Goal: Task Accomplishment & Management: Manage account settings

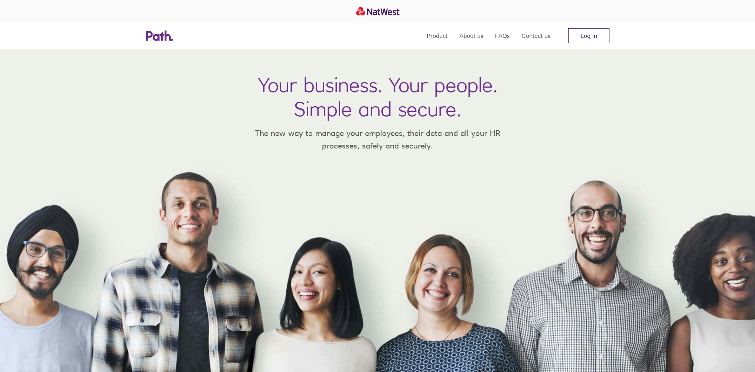
click at [590, 37] on link "Log in" at bounding box center [588, 35] width 41 height 15
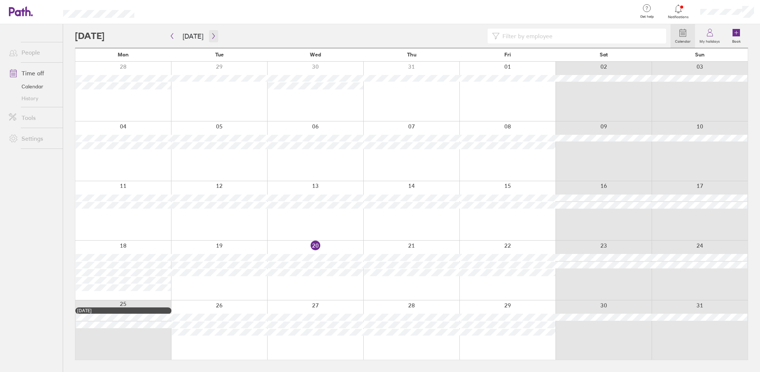
click at [214, 36] on icon "button" at bounding box center [214, 36] width 6 height 6
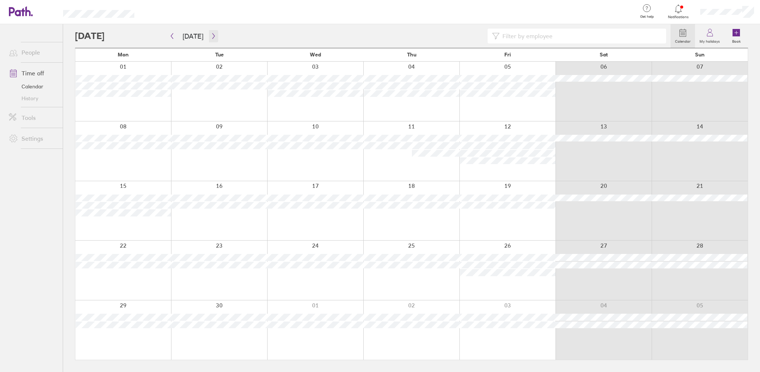
click at [212, 32] on button "button" at bounding box center [213, 36] width 9 height 12
click at [211, 34] on icon "button" at bounding box center [214, 36] width 6 height 6
click at [211, 32] on button "button" at bounding box center [213, 36] width 9 height 12
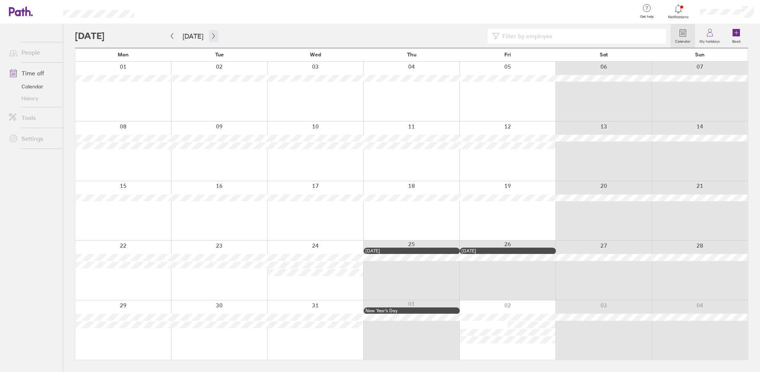
click at [211, 32] on button "button" at bounding box center [213, 36] width 9 height 12
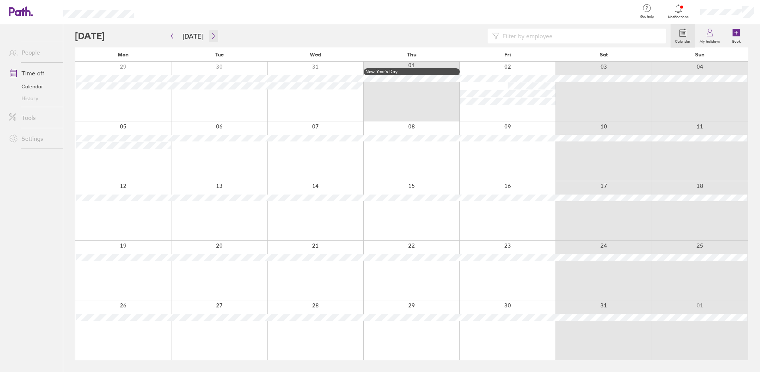
click at [211, 36] on icon "button" at bounding box center [214, 36] width 6 height 6
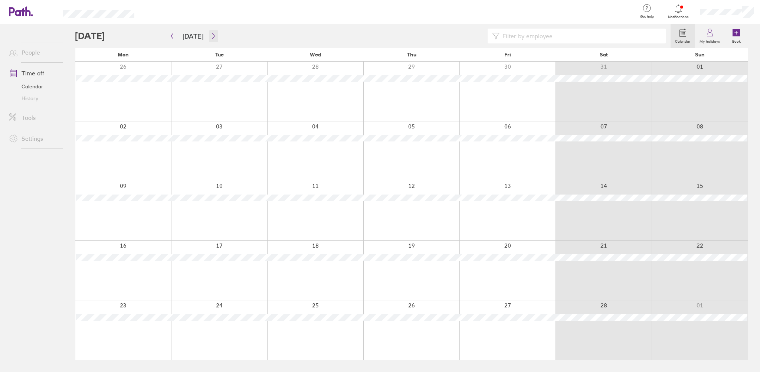
click at [213, 32] on button "button" at bounding box center [213, 36] width 9 height 12
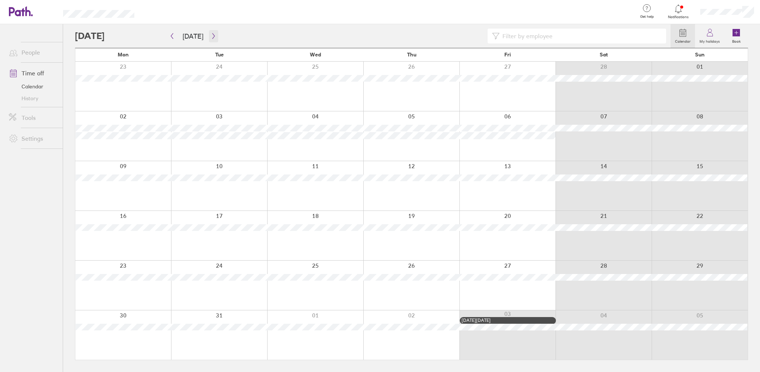
click at [211, 35] on icon "button" at bounding box center [214, 36] width 6 height 6
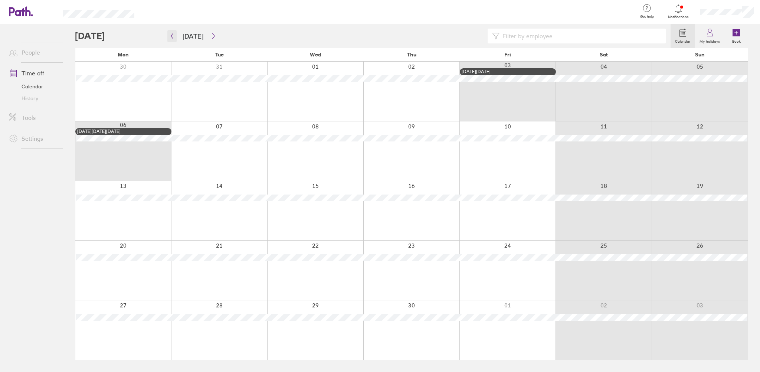
click at [173, 34] on icon "button" at bounding box center [172, 36] width 6 height 6
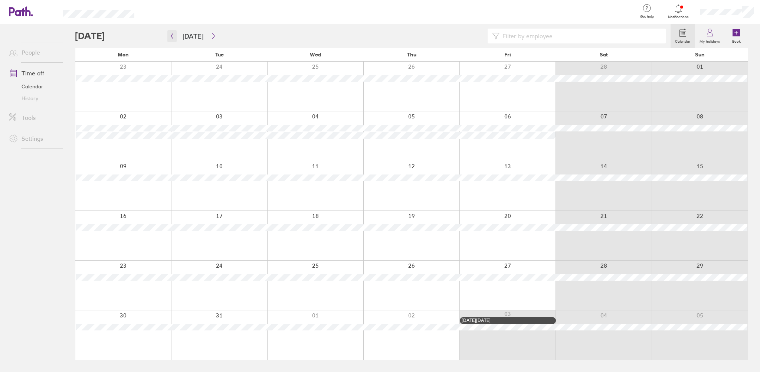
click at [170, 32] on button "button" at bounding box center [171, 36] width 9 height 12
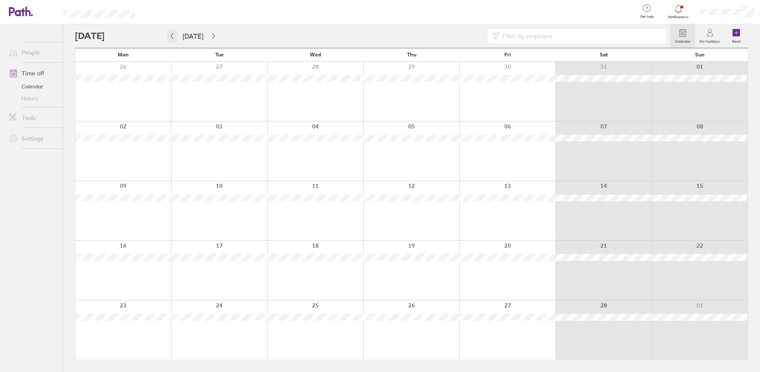
click at [170, 35] on icon "button" at bounding box center [172, 36] width 6 height 6
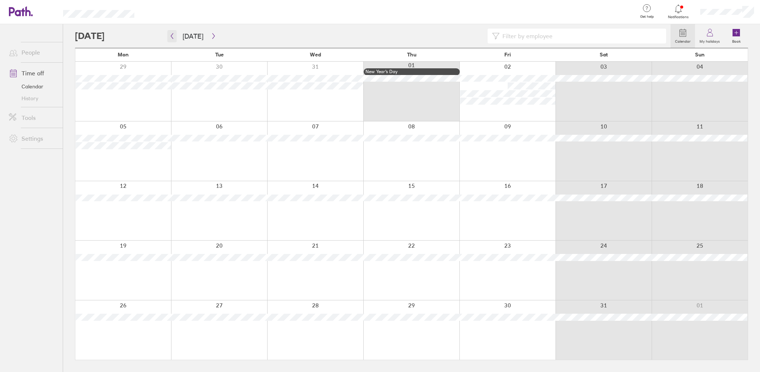
click at [172, 34] on icon "button" at bounding box center [172, 36] width 2 height 6
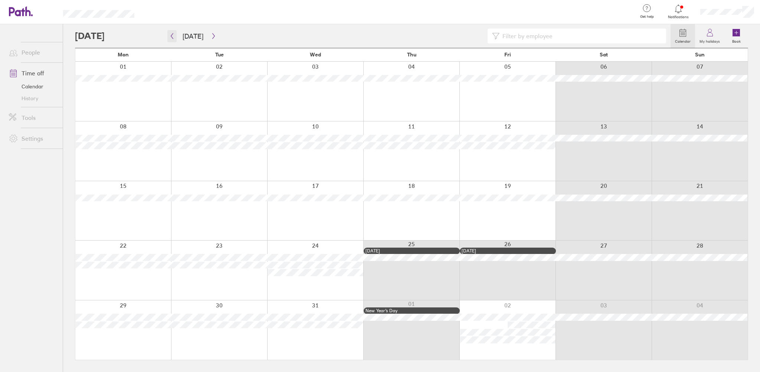
click at [173, 35] on icon "button" at bounding box center [172, 36] width 6 height 6
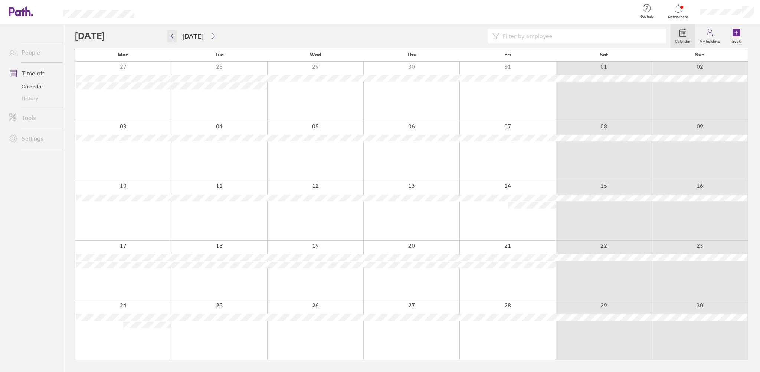
click at [173, 34] on icon "button" at bounding box center [172, 36] width 6 height 6
